Goal: Navigation & Orientation: Find specific page/section

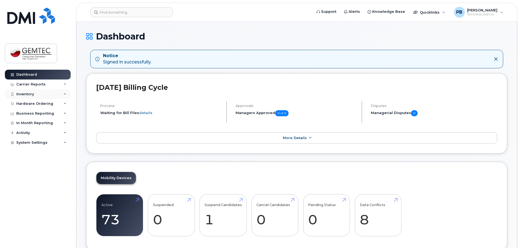
click at [29, 94] on div "Inventory" at bounding box center [25, 94] width 18 height 4
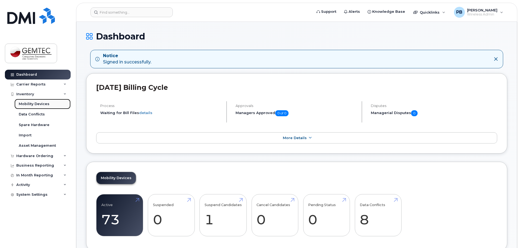
click at [32, 101] on link "Mobility Devices" at bounding box center [42, 104] width 56 height 10
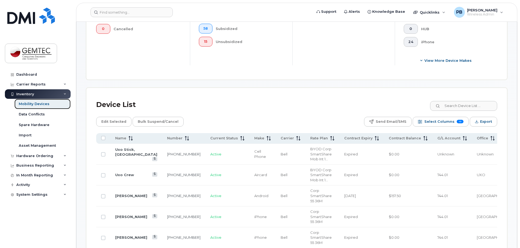
scroll to position [200, 0]
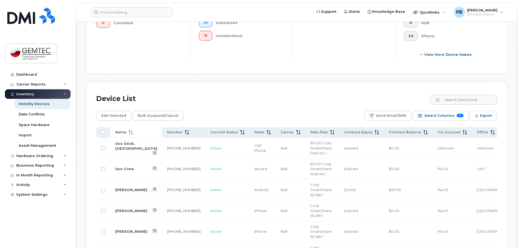
click at [130, 130] on icon at bounding box center [131, 132] width 4 height 4
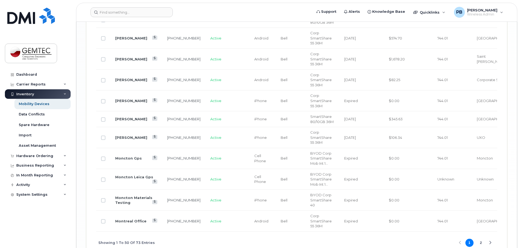
scroll to position [1159, 0]
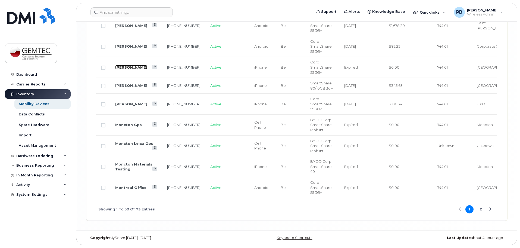
click at [122, 66] on link "[PERSON_NAME]" at bounding box center [131, 67] width 32 height 4
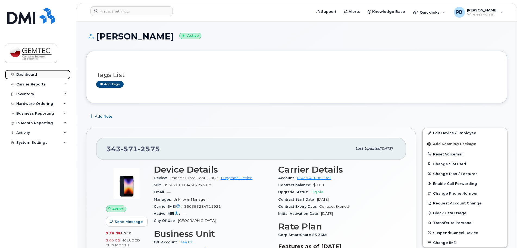
click at [27, 75] on div "Dashboard" at bounding box center [26, 74] width 21 height 4
